Goal: Task Accomplishment & Management: Complete application form

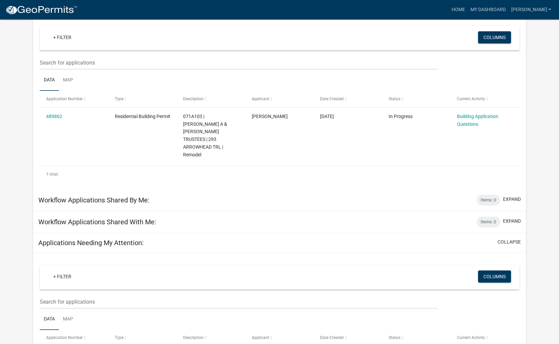
scroll to position [59, 0]
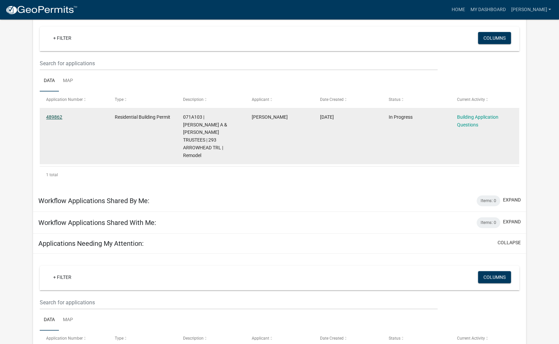
click at [56, 117] on link "489862" at bounding box center [54, 116] width 16 height 5
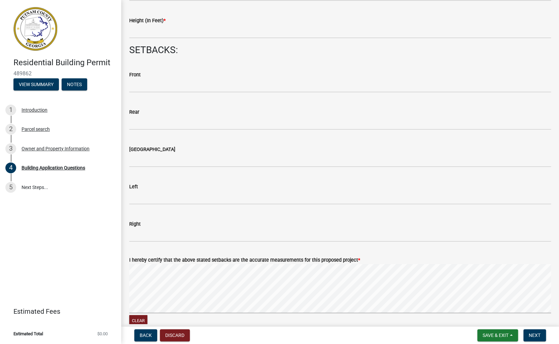
scroll to position [926, 0]
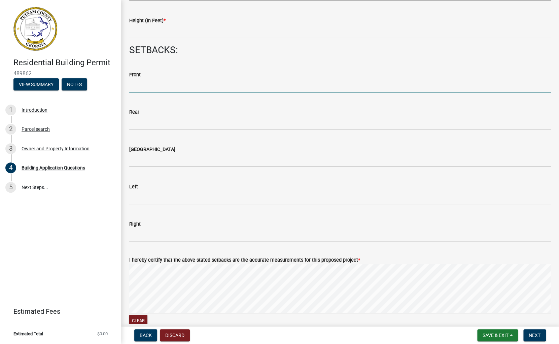
click at [147, 86] on input "text" at bounding box center [340, 86] width 422 height 14
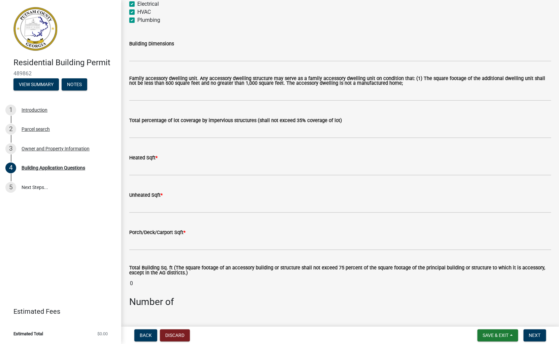
scroll to position [321, 0]
click at [148, 336] on span "Back" at bounding box center [146, 335] width 12 height 5
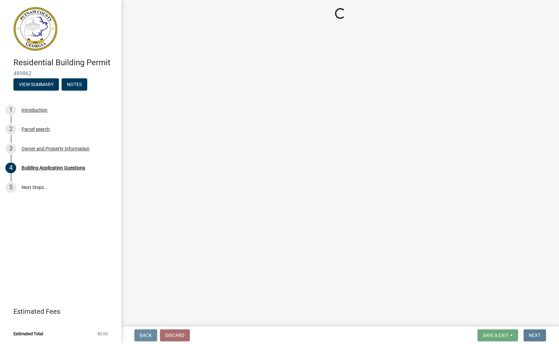
scroll to position [0, 0]
select select "34fe85c2-5f76-4343-b6bb-8ca387e0bed7"
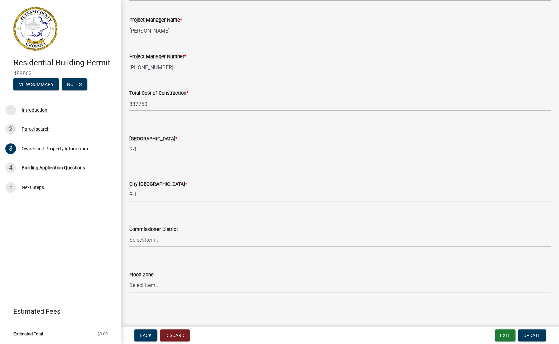
scroll to position [1063, 0]
click option "N/A" at bounding box center [0, 0] width 0 height 0
select select "83394b22-4a11-496c-8e5c-75ade2e72faf"
click option "RM-3" at bounding box center [0, 0] width 0 height 0
select select "0688c8c3-ca83-4764-a677-531fbc17e6cb"
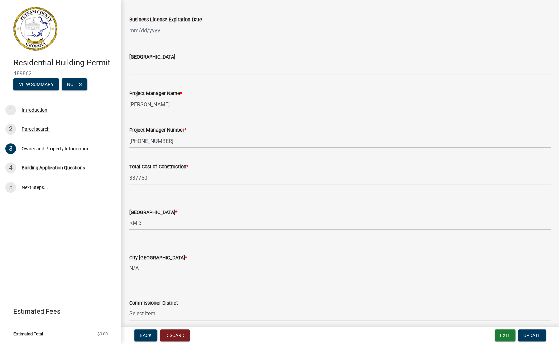
scroll to position [984, 0]
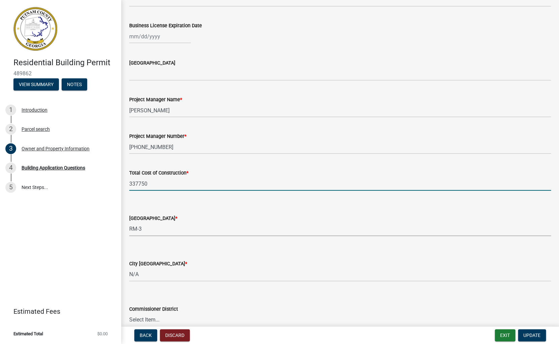
click at [150, 184] on input "337750" at bounding box center [340, 184] width 422 height 14
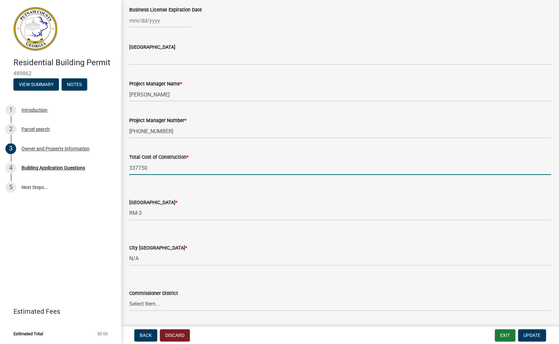
scroll to position [995, 0]
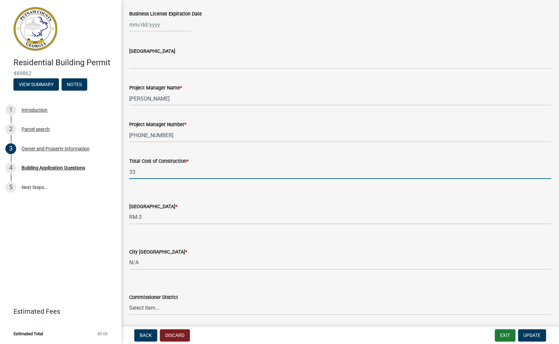
type input "3"
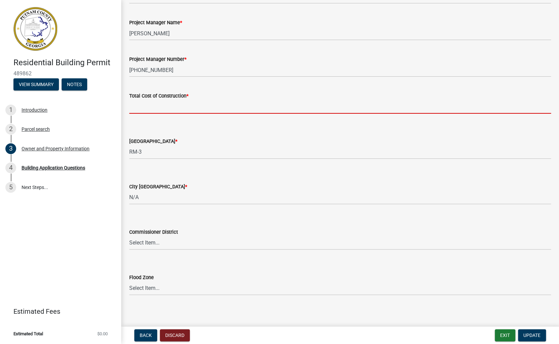
scroll to position [1064, 0]
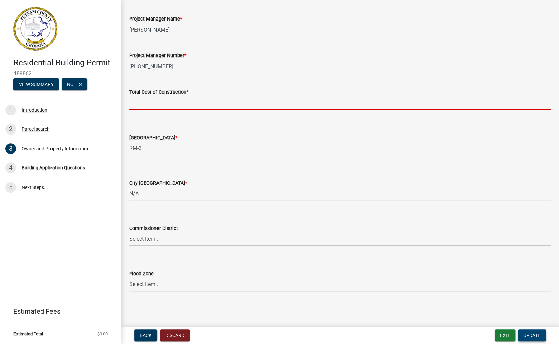
click at [538, 335] on span "Update" at bounding box center [531, 335] width 17 height 5
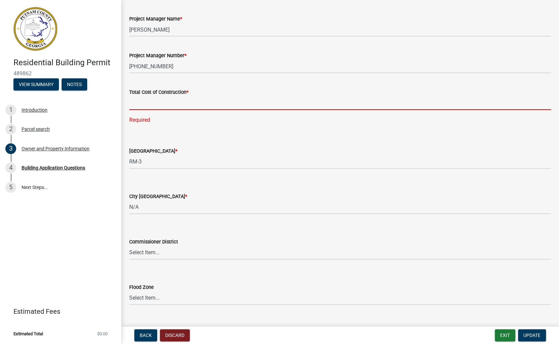
click at [143, 103] on input "text" at bounding box center [340, 103] width 422 height 14
type input "100000"
click at [288, 133] on div "County Zoning District * Select Item... AG-1 R-1R R-1 R-2 MHP RM-1 RM-3 C-1 C-2…" at bounding box center [340, 149] width 422 height 39
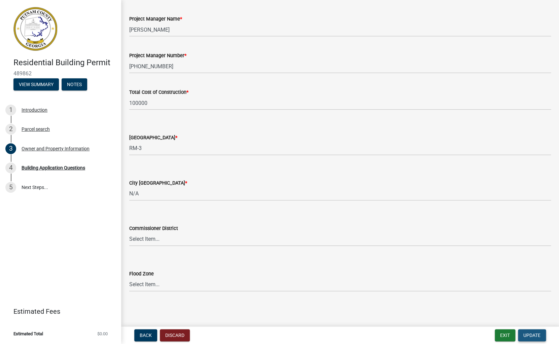
click at [534, 335] on span "Update" at bounding box center [531, 335] width 17 height 5
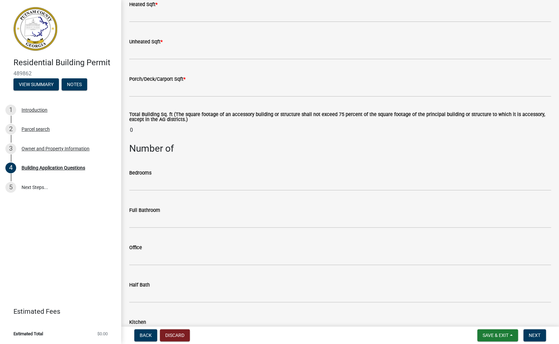
scroll to position [475, 0]
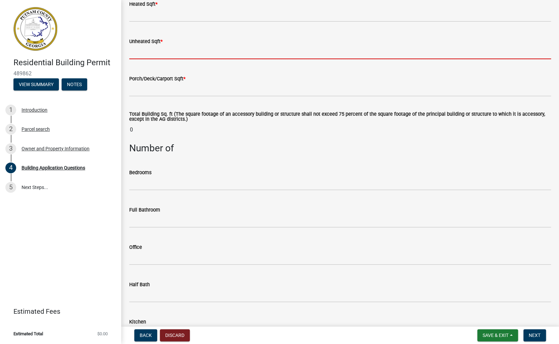
click at [140, 56] on input "text" at bounding box center [340, 52] width 422 height 14
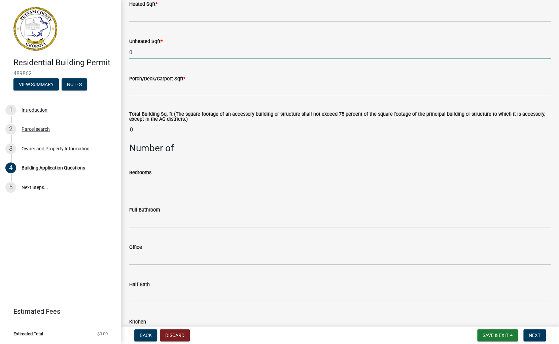
type input "0"
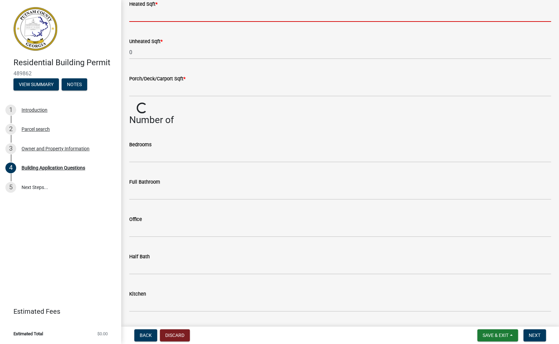
click at [141, 16] on input "text" at bounding box center [340, 15] width 422 height 14
type input "100"
click at [138, 98] on wm-data-entity-input "Porch/Deck/Carport Sqft *" at bounding box center [340, 83] width 422 height 37
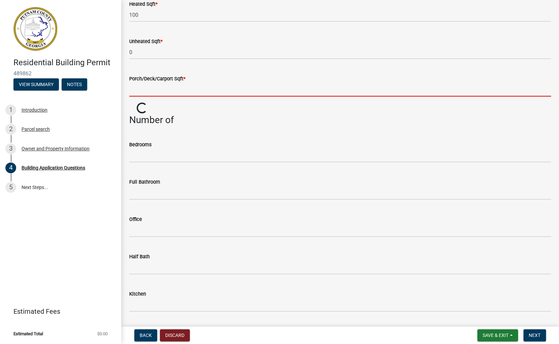
click at [140, 91] on input "text" at bounding box center [340, 90] width 422 height 14
type input "2"
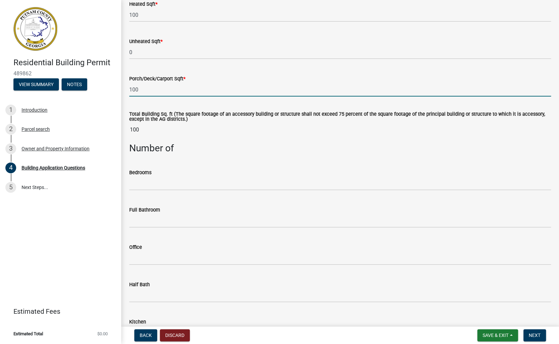
type input "100"
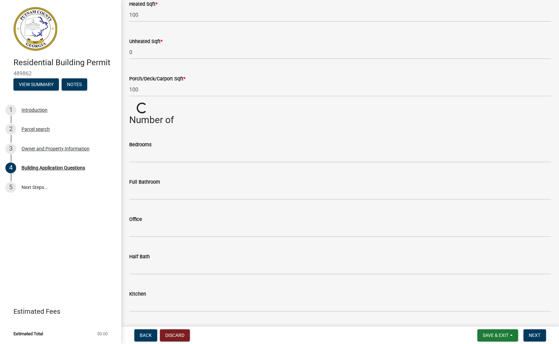
click at [177, 106] on wm-data-entity-input "Total Building Sq. ft (The square footage of an accessory building or structure…" at bounding box center [340, 109] width 422 height 12
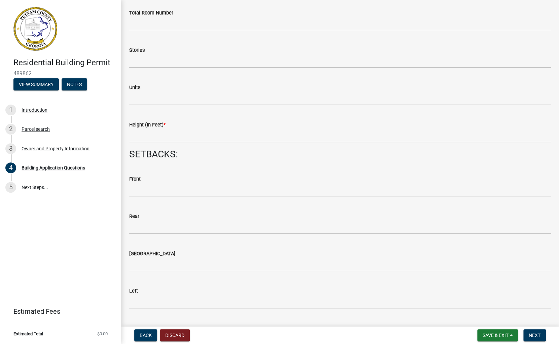
scroll to position [828, 0]
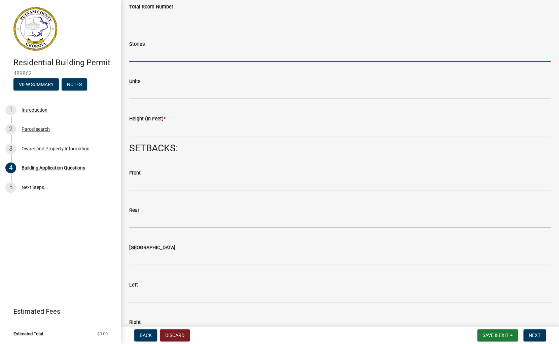
click at [140, 54] on input "text" at bounding box center [340, 55] width 422 height 14
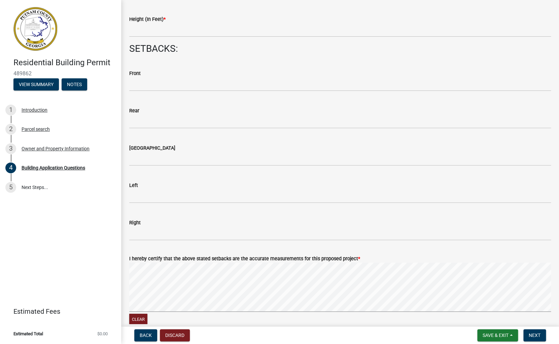
scroll to position [941, 0]
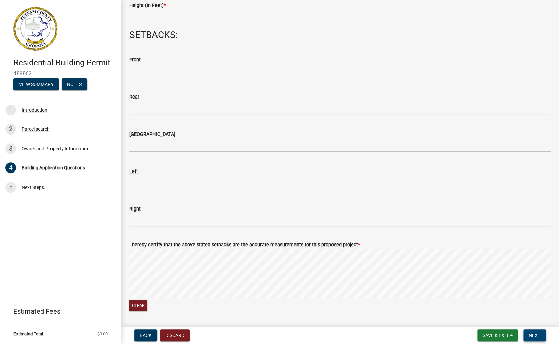
click at [537, 335] on span "Next" at bounding box center [535, 335] width 12 height 5
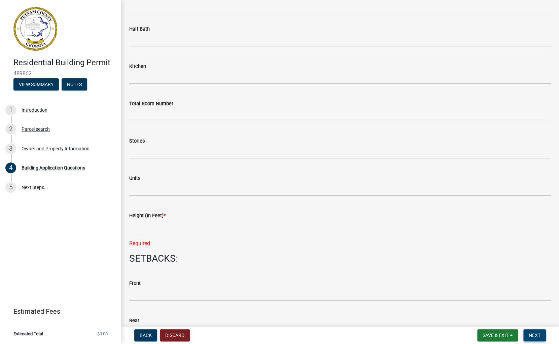
scroll to position [728, 0]
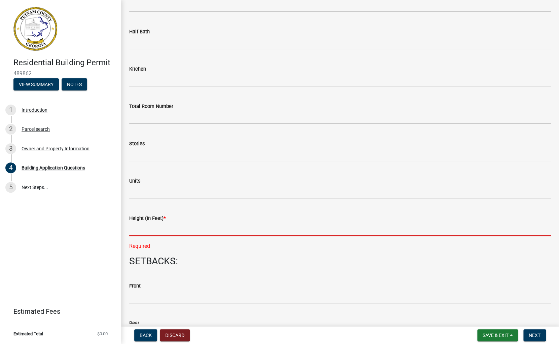
click at [143, 227] on input "text" at bounding box center [340, 229] width 422 height 14
type input "10"
click at [537, 334] on span "Next" at bounding box center [535, 335] width 12 height 5
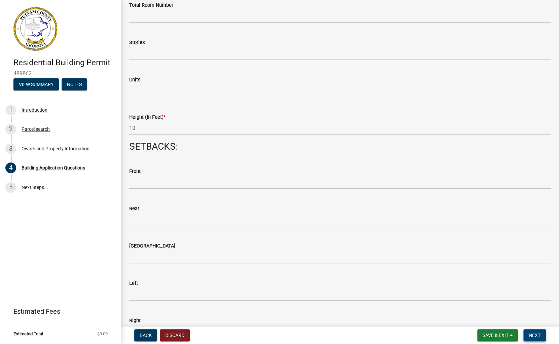
scroll to position [913, 0]
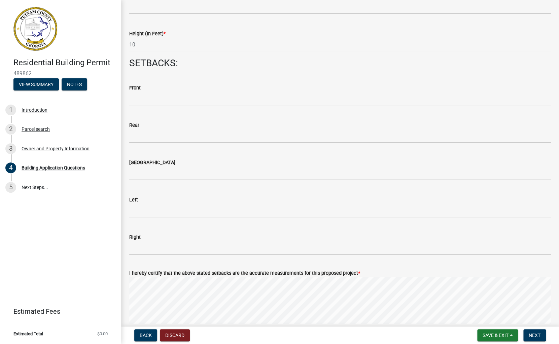
click at [546, 336] on form "Save & Exit Save Save & Exit Next" at bounding box center [511, 335] width 74 height 12
click at [540, 335] on span "Next" at bounding box center [535, 335] width 12 height 5
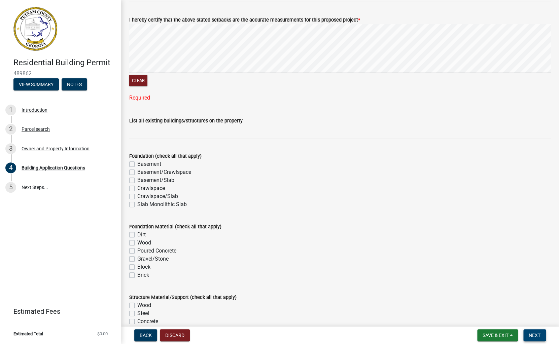
scroll to position [1168, 0]
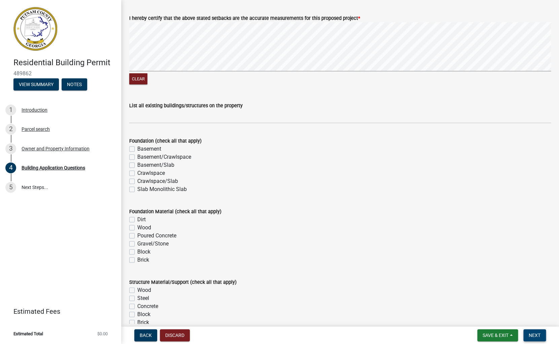
click at [538, 335] on span "Next" at bounding box center [535, 335] width 12 height 5
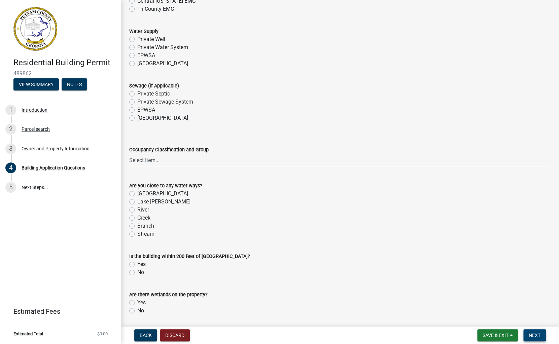
scroll to position [2200, 0]
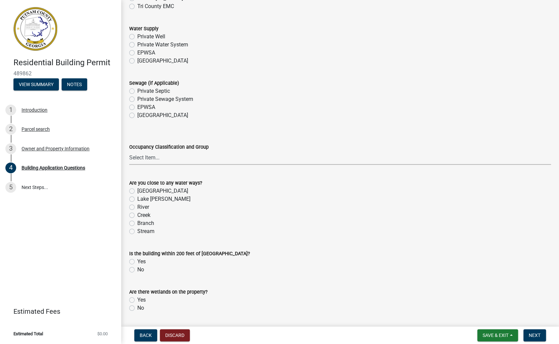
click at [129, 151] on select "Select Item... A-1 A-2 A-3 A-4 A-5 B M E F-1 F-2 R-1 R-2 R-3 R-4 H-1 H-2 H-4 H-…" at bounding box center [340, 158] width 422 height 14
click option "R-3" at bounding box center [0, 0] width 0 height 0
select select "ebf62bd9-0e77-42f1-a2f1-6aca02a789de"
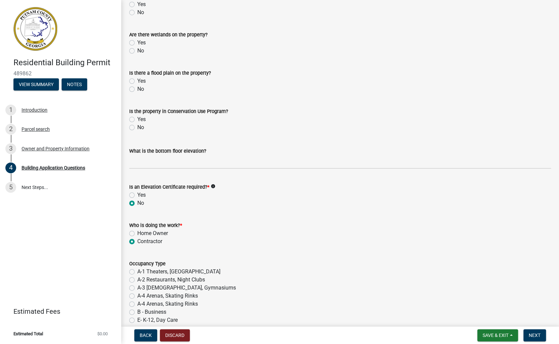
scroll to position [2462, 0]
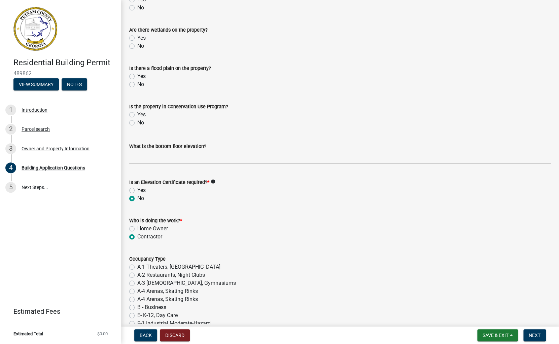
click at [137, 120] on label "No" at bounding box center [140, 123] width 7 height 8
click at [137, 120] on input "No" at bounding box center [139, 121] width 4 height 4
radio input "true"
click at [137, 76] on label "Yes" at bounding box center [141, 76] width 8 height 8
click at [137, 76] on input "Yes" at bounding box center [139, 74] width 4 height 4
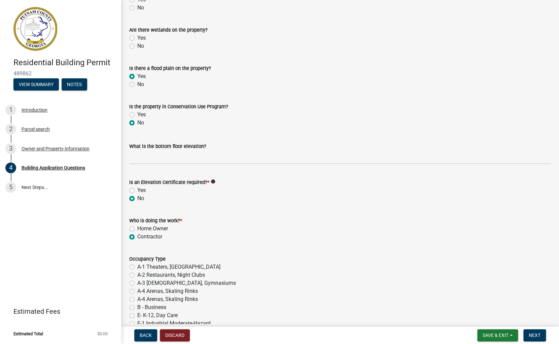
radio input "true"
click at [137, 46] on label "No" at bounding box center [140, 46] width 7 height 8
click at [137, 46] on input "No" at bounding box center [139, 44] width 4 height 4
radio input "true"
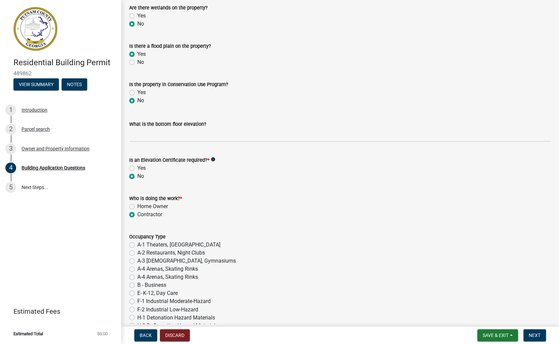
scroll to position [2484, 0]
click at [134, 138] on input "text" at bounding box center [340, 135] width 422 height 14
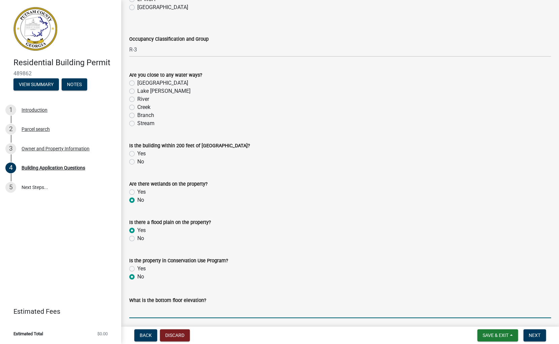
scroll to position [2307, 0]
click at [137, 85] on label "[GEOGRAPHIC_DATA]" at bounding box center [162, 84] width 51 height 8
click at [137, 84] on input "[GEOGRAPHIC_DATA]" at bounding box center [139, 82] width 4 height 4
radio input "true"
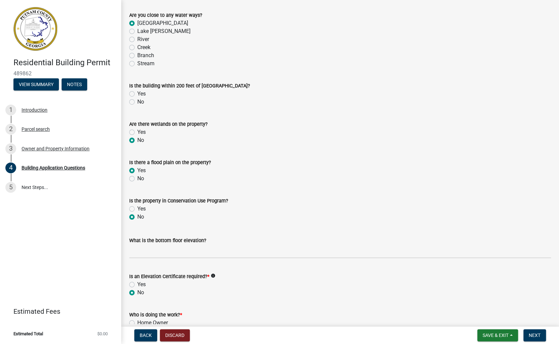
scroll to position [2397, 0]
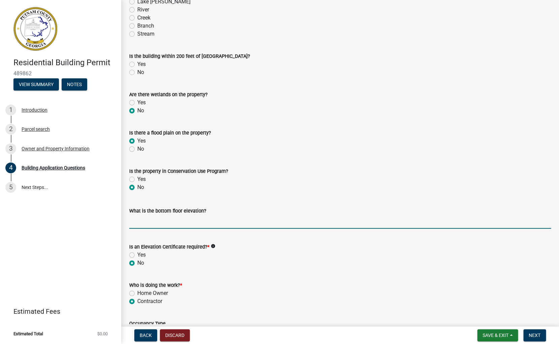
click at [138, 222] on input "text" at bounding box center [340, 222] width 422 height 14
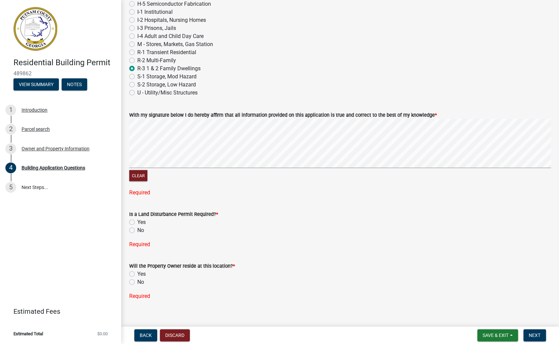
scroll to position [2838, 0]
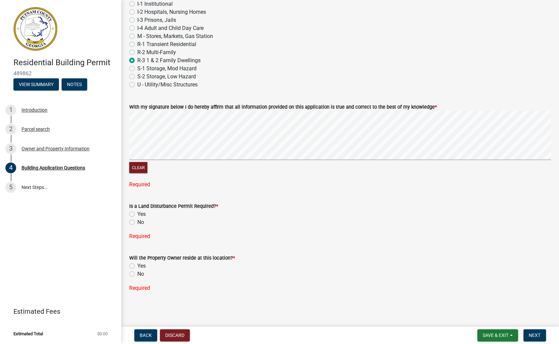
type input "343"
click at [137, 221] on label "No" at bounding box center [140, 222] width 7 height 8
click at [137, 221] on input "No" at bounding box center [139, 220] width 4 height 4
radio input "true"
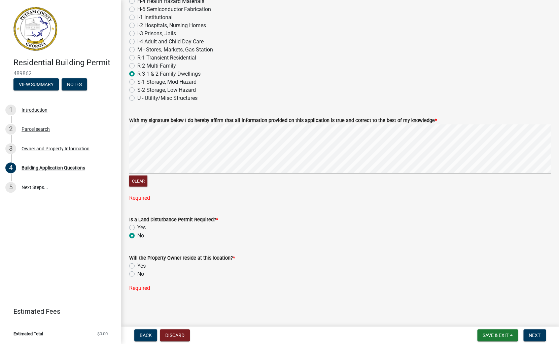
click at [137, 266] on label "Yes" at bounding box center [141, 266] width 8 height 8
click at [137, 266] on input "Yes" at bounding box center [139, 264] width 4 height 4
radio input "true"
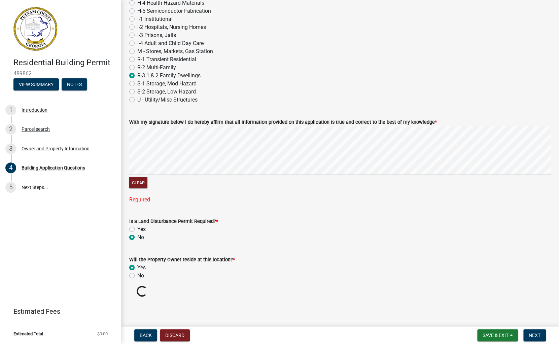
scroll to position [2810, 0]
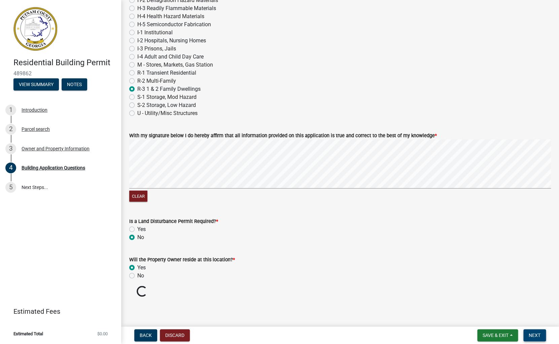
click at [542, 332] on button "Next" at bounding box center [534, 335] width 23 height 12
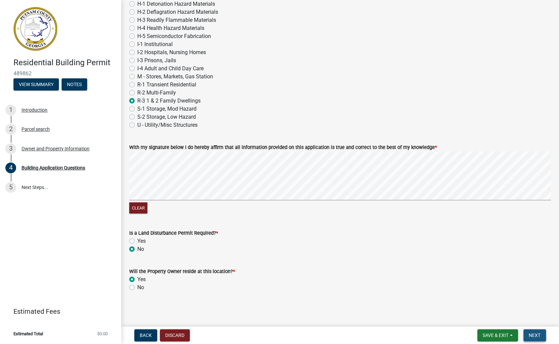
click at [536, 336] on span "Next" at bounding box center [535, 335] width 12 height 5
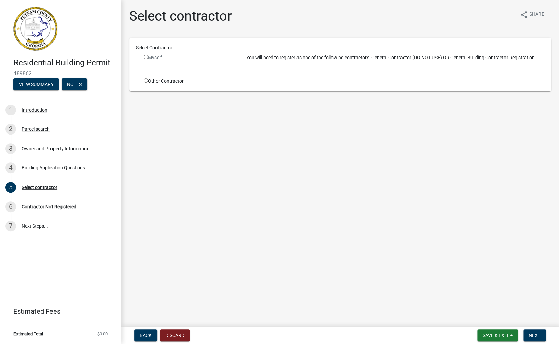
click at [147, 82] on input "radio" at bounding box center [146, 80] width 4 height 4
radio input "true"
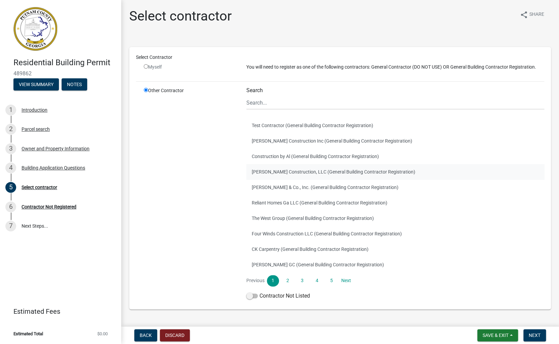
scroll to position [17, 0]
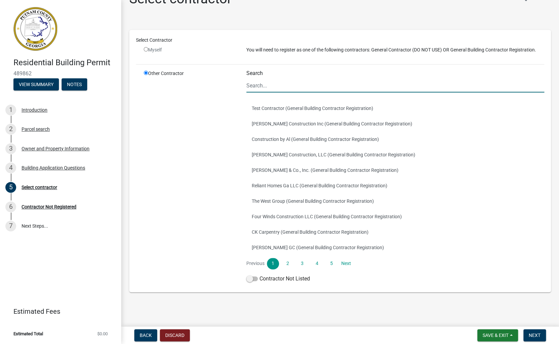
click at [260, 87] on input "Search" at bounding box center [395, 86] width 298 height 14
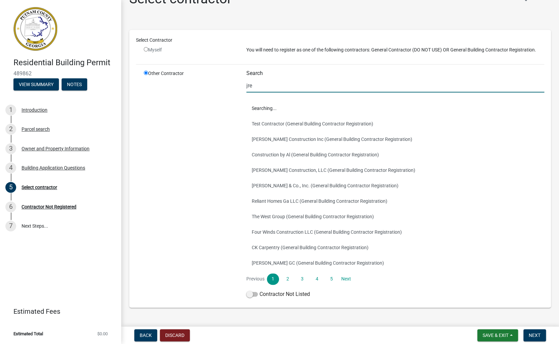
scroll to position [0, 0]
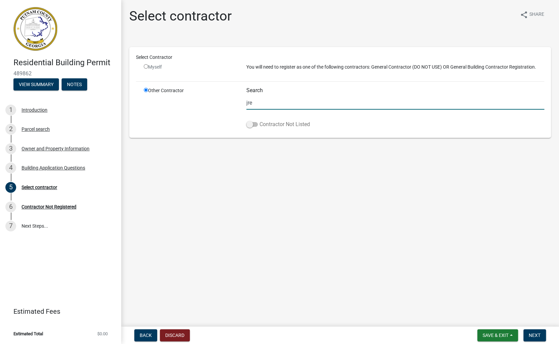
type input "jre"
click at [253, 124] on span at bounding box center [251, 124] width 11 height 5
click at [259, 120] on input "Contractor Not Listed" at bounding box center [259, 120] width 0 height 0
drag, startPoint x: 257, startPoint y: 103, endPoint x: 228, endPoint y: 103, distance: 28.9
click at [246, 103] on input "jre" at bounding box center [395, 103] width 298 height 14
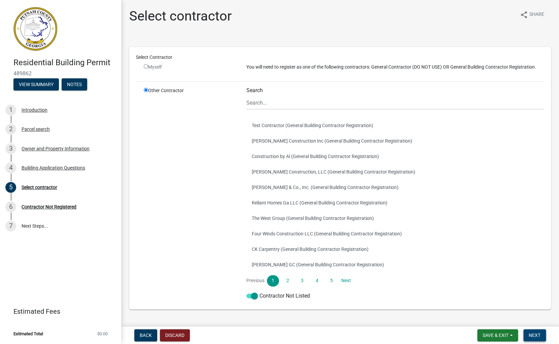
click at [533, 336] on span "Next" at bounding box center [535, 335] width 12 height 5
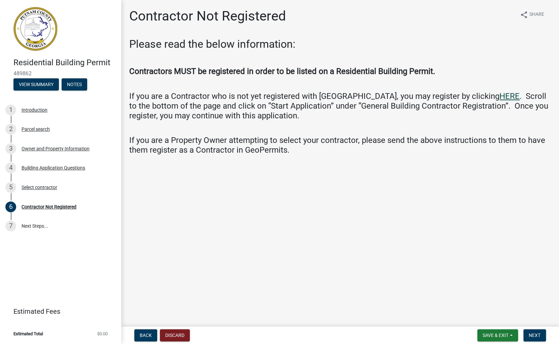
click at [499, 98] on link "HERE" at bounding box center [509, 96] width 20 height 9
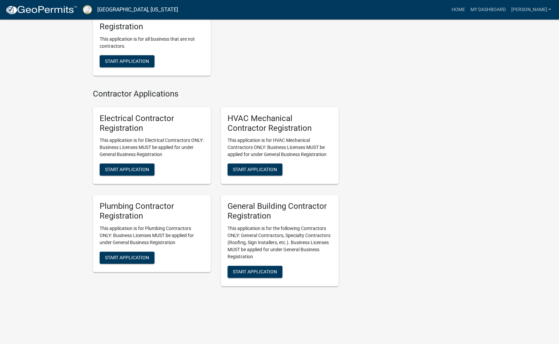
scroll to position [1361, 0]
click at [256, 272] on span "Start Application" at bounding box center [255, 271] width 44 height 5
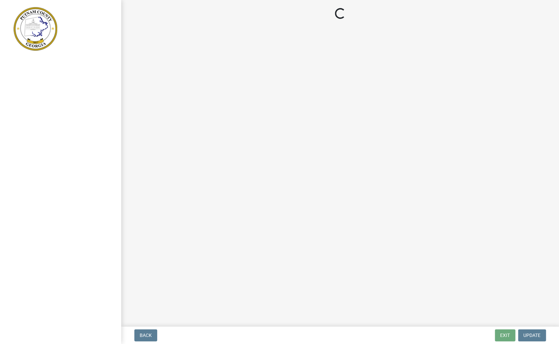
select select "GA"
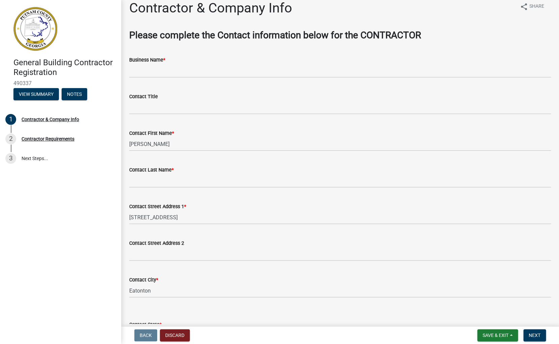
scroll to position [11, 0]
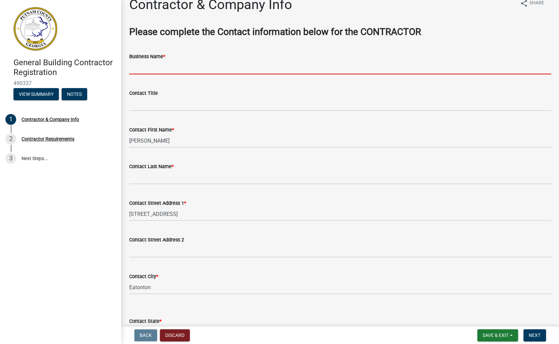
click at [141, 68] on input "Business Name *" at bounding box center [340, 68] width 422 height 14
type input "JRE Custom Homes"
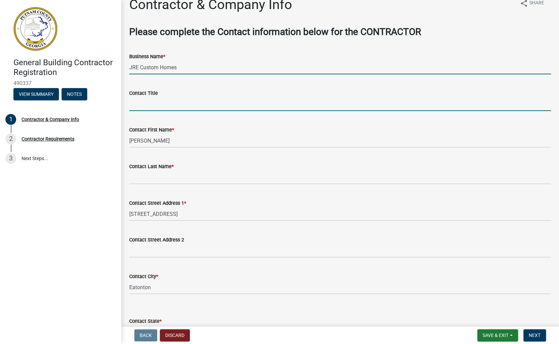
click at [152, 103] on input "Contact Title" at bounding box center [340, 104] width 422 height 14
type input "Owner"
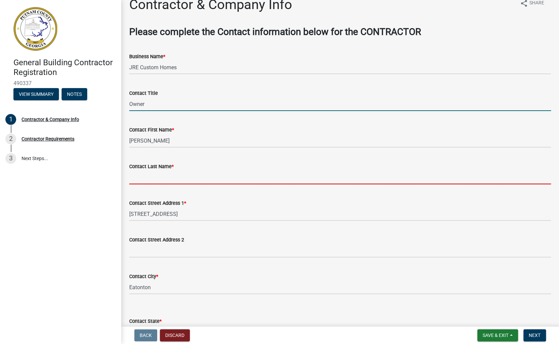
click at [152, 175] on input "Contact Last Name *" at bounding box center [340, 178] width 422 height 14
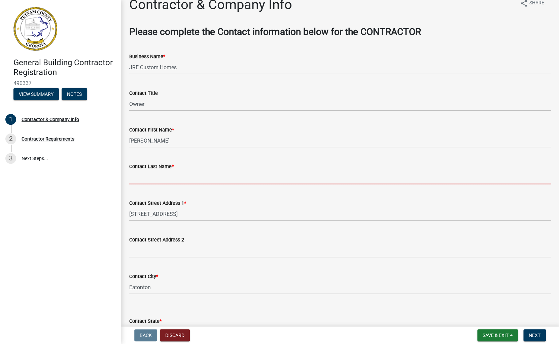
type input "a"
type input "[PERSON_NAME]"
click at [223, 166] on div "Contact Last Name *" at bounding box center [340, 167] width 422 height 8
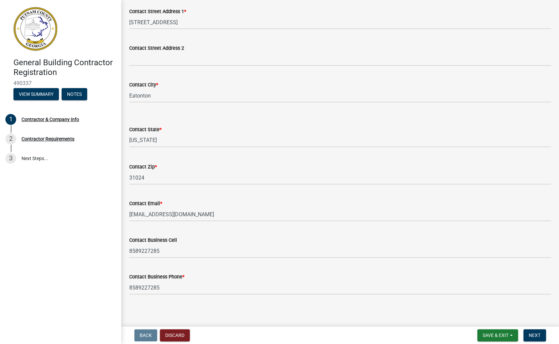
scroll to position [206, 0]
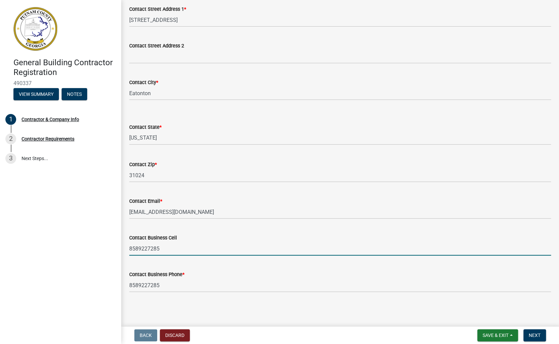
drag, startPoint x: 164, startPoint y: 249, endPoint x: 138, endPoint y: 247, distance: 25.6
click at [138, 247] on input "8589227285" at bounding box center [340, 249] width 422 height 14
type input "8586179994"
click at [541, 336] on button "Next" at bounding box center [534, 335] width 23 height 12
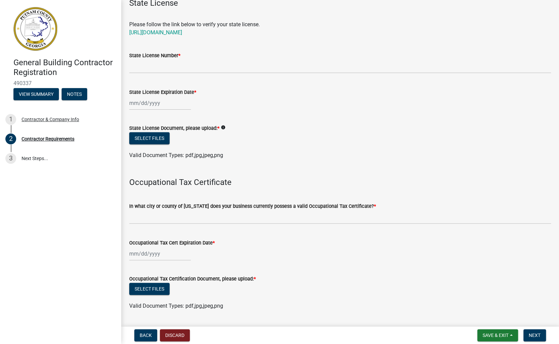
scroll to position [42, 0]
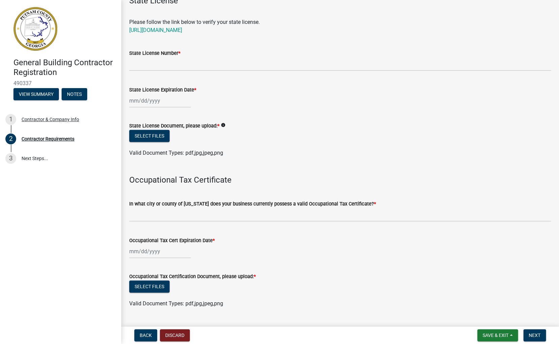
click at [368, 232] on div "Occupational Tax Cert Expiration Date *" at bounding box center [340, 242] width 422 height 31
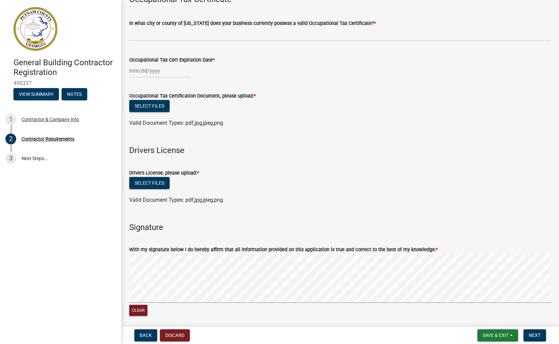
scroll to position [275, 0]
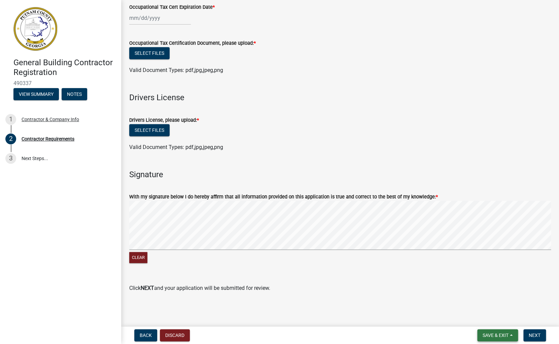
click at [502, 335] on span "Save & Exit" at bounding box center [495, 335] width 26 height 5
click at [492, 317] on button "Save & Exit" at bounding box center [491, 318] width 54 height 16
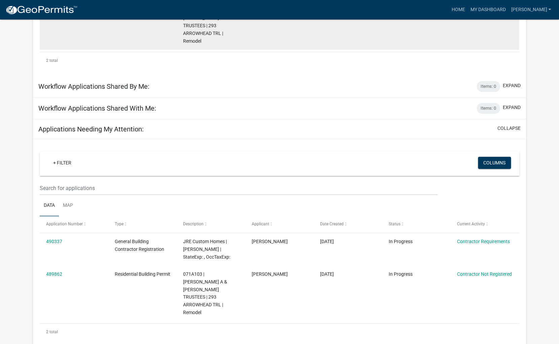
scroll to position [215, 0]
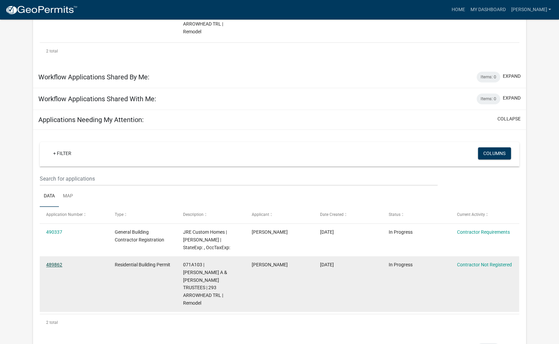
click at [56, 262] on link "489862" at bounding box center [54, 264] width 16 height 5
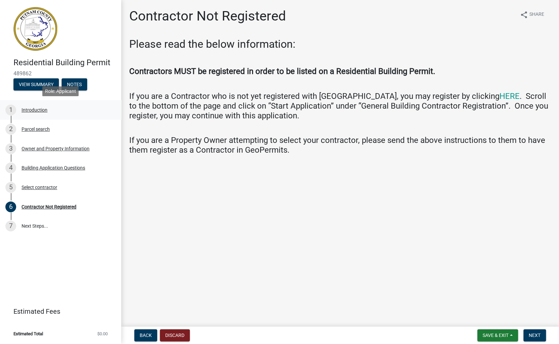
click at [11, 114] on div "1" at bounding box center [10, 110] width 11 height 11
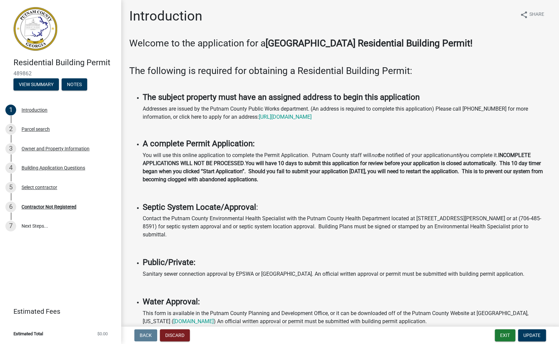
scroll to position [3, 0]
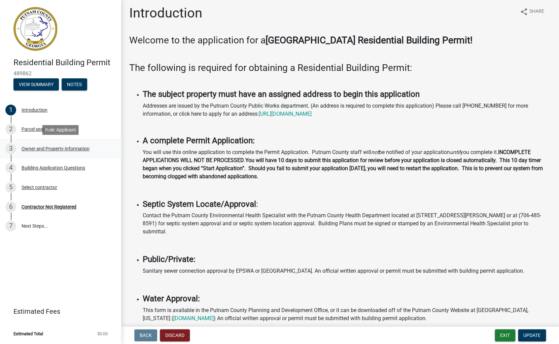
click at [12, 148] on div "3" at bounding box center [10, 148] width 11 height 11
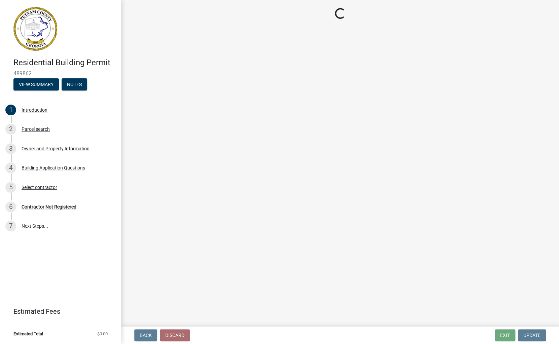
select select "0688c8c3-ca83-4764-a677-531fbc17e6cb"
select select "83394b22-4a11-496c-8e5c-75ade2e72faf"
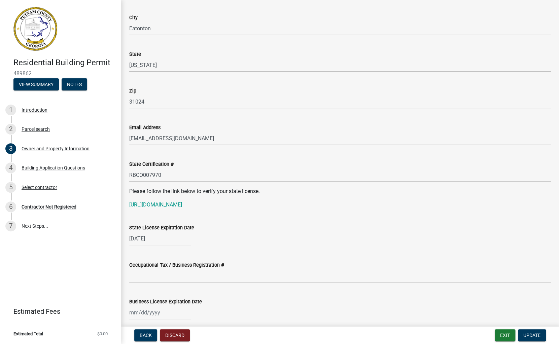
scroll to position [708, 0]
click at [531, 333] on span "Update" at bounding box center [531, 335] width 17 height 5
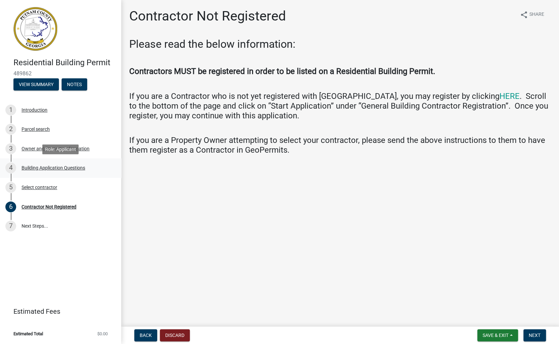
click at [24, 168] on div "Building Application Questions" at bounding box center [54, 168] width 64 height 5
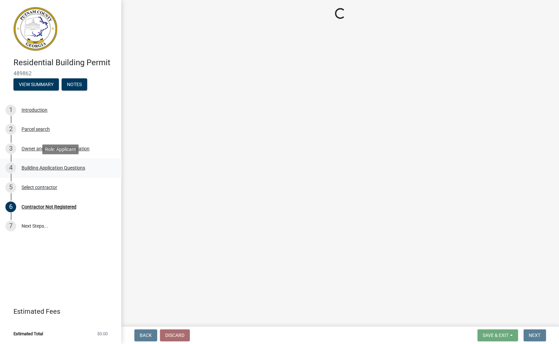
select select "ebf62bd9-0e77-42f1-a2f1-6aca02a789de"
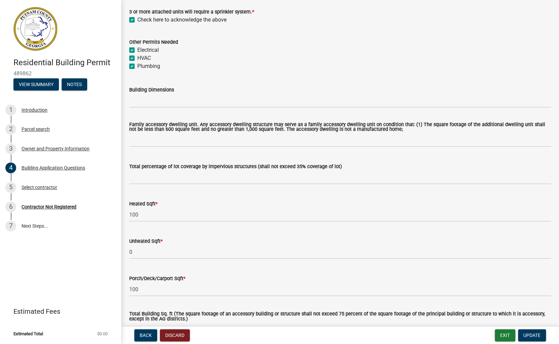
scroll to position [276, 0]
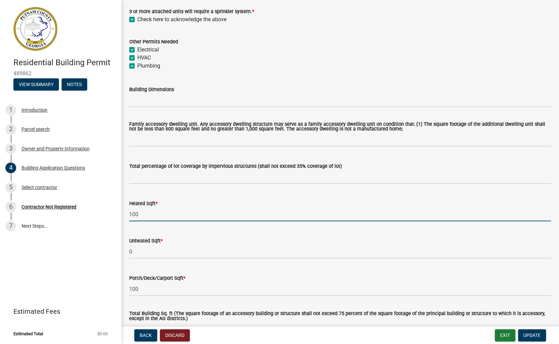
drag, startPoint x: 148, startPoint y: 216, endPoint x: 110, endPoint y: 214, distance: 37.4
click at [129, 214] on input "100" at bounding box center [340, 215] width 422 height 14
type input "1950"
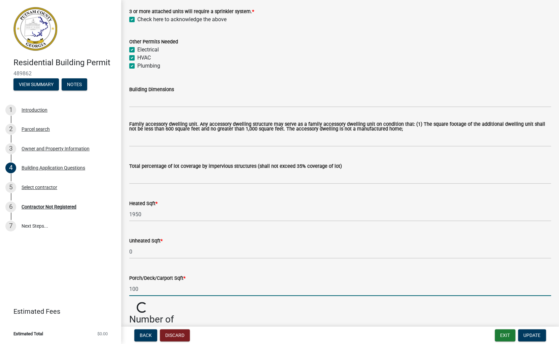
drag, startPoint x: 140, startPoint y: 290, endPoint x: 124, endPoint y: 289, distance: 16.5
click at [129, 289] on input "100" at bounding box center [340, 289] width 422 height 14
